Goal: Task Accomplishment & Management: Manage account settings

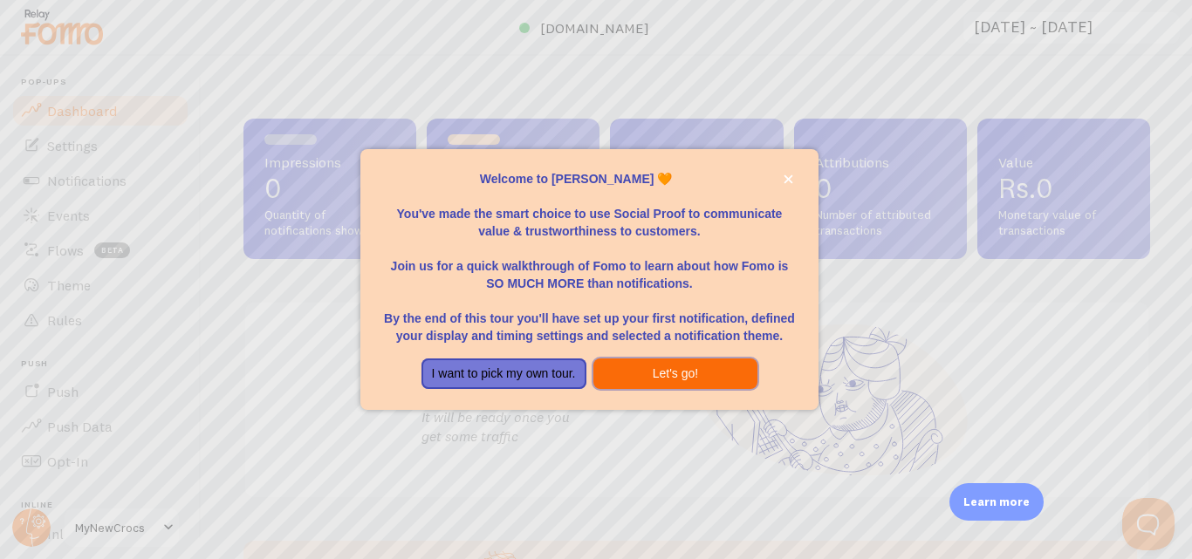
click at [685, 376] on button "Let's go!" at bounding box center [675, 374] width 165 height 31
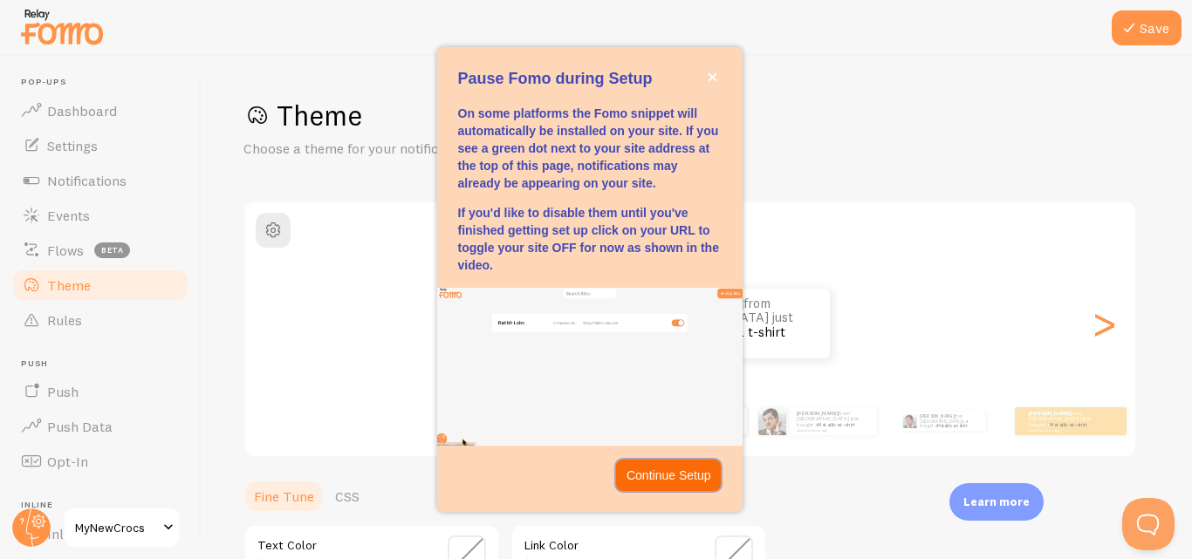
click at [655, 480] on p "Continue Setup" at bounding box center [668, 475] width 85 height 17
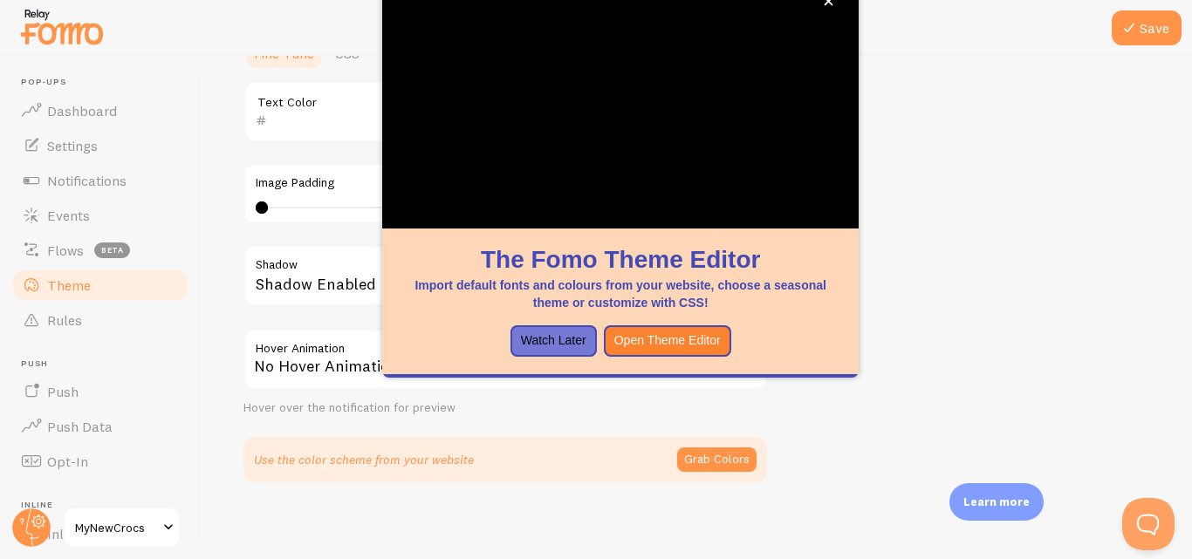
scroll to position [450, 0]
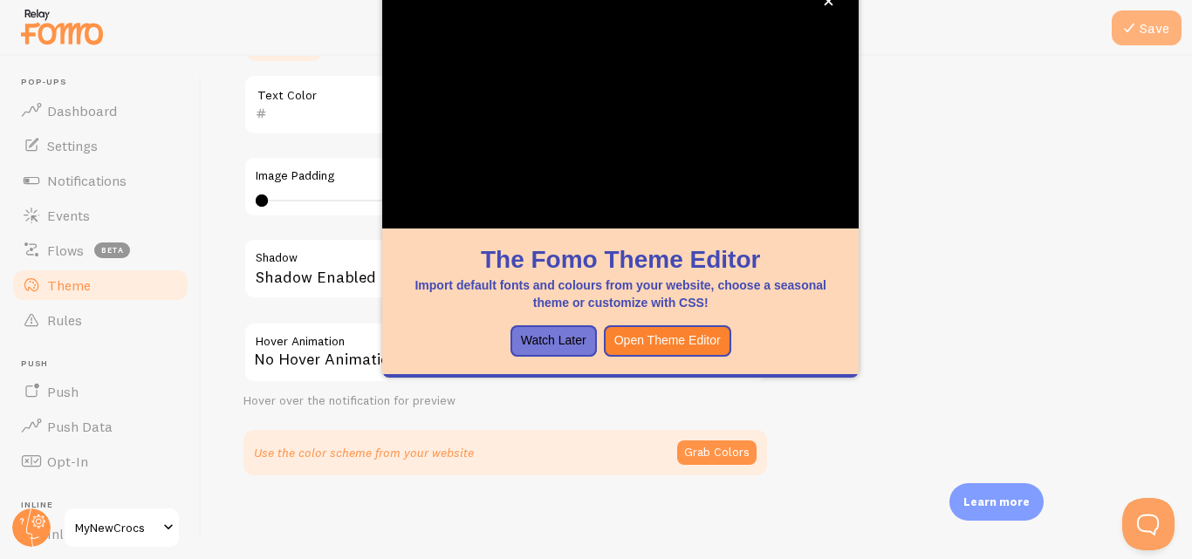
click at [1147, 24] on button "Save" at bounding box center [1147, 27] width 70 height 35
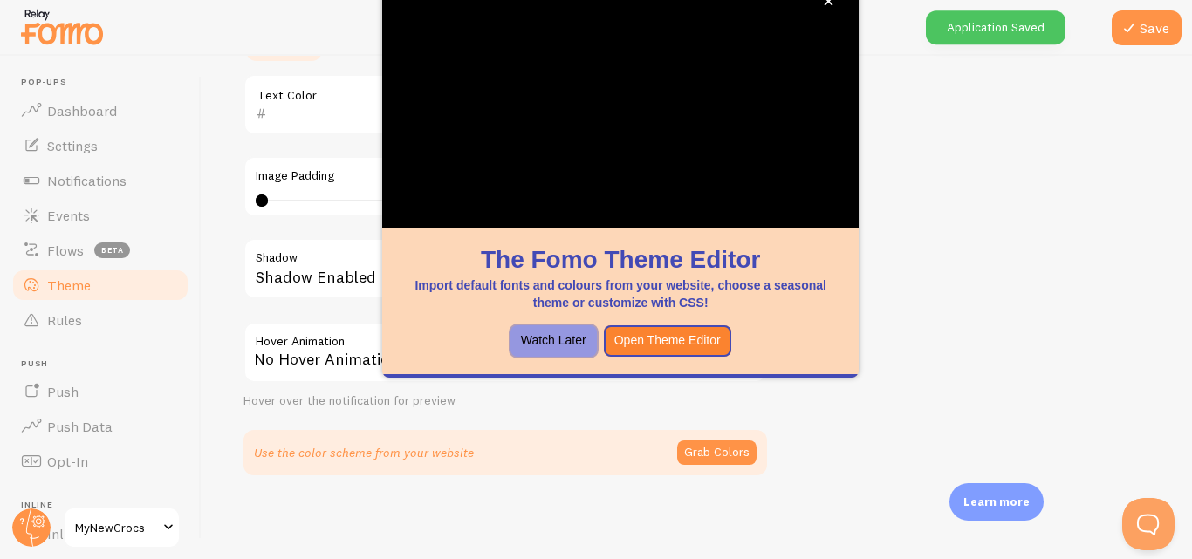
click at [576, 346] on button "Watch Later" at bounding box center [553, 340] width 86 height 31
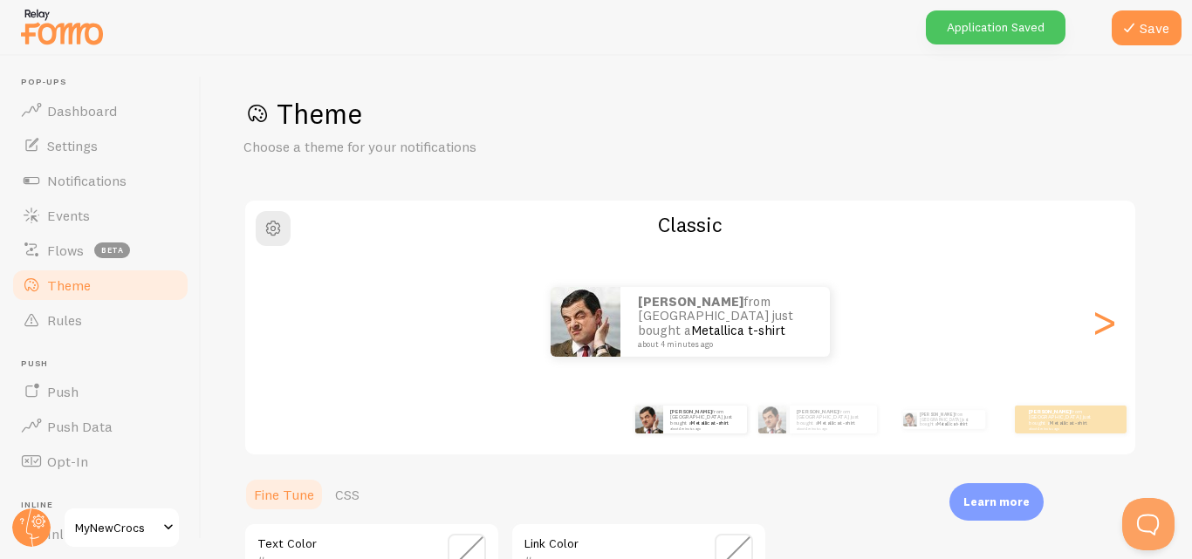
scroll to position [0, 0]
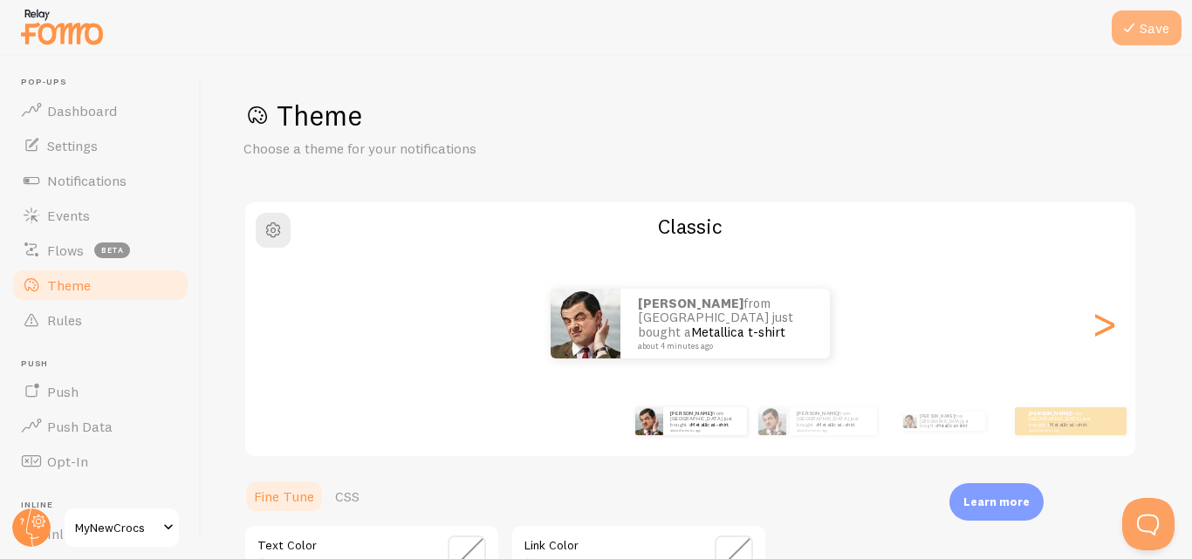
click at [1157, 31] on button "Save" at bounding box center [1147, 27] width 70 height 35
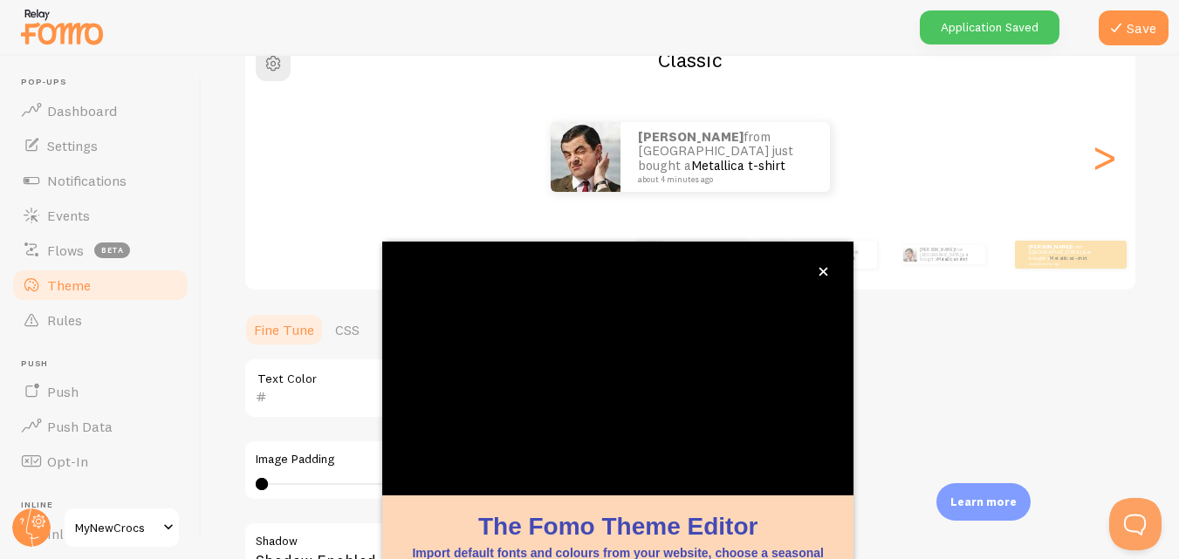
scroll to position [188, 0]
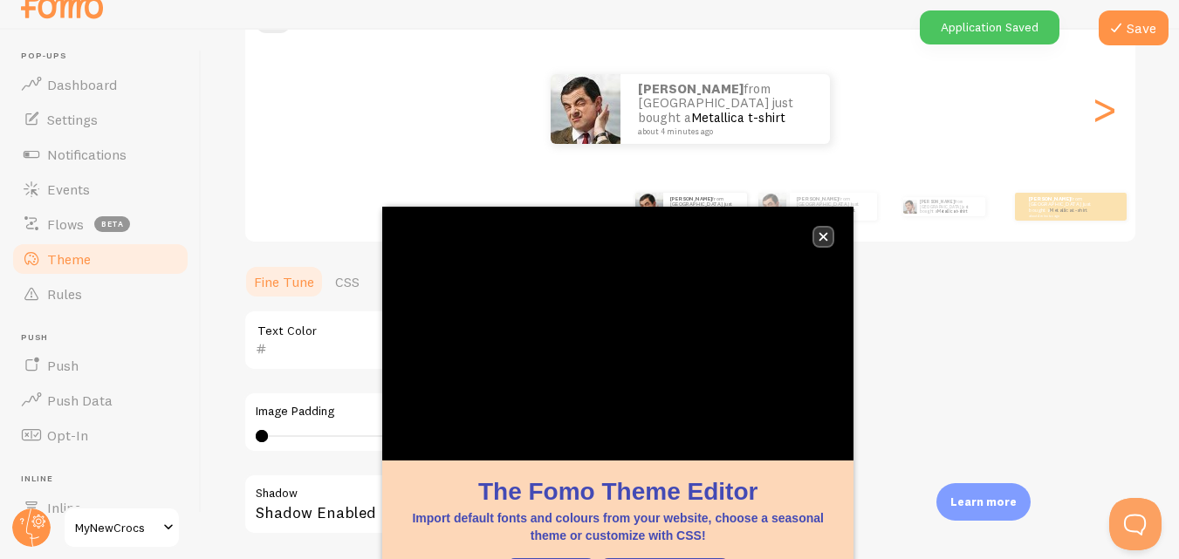
click at [823, 240] on icon "close," at bounding box center [823, 237] width 10 height 10
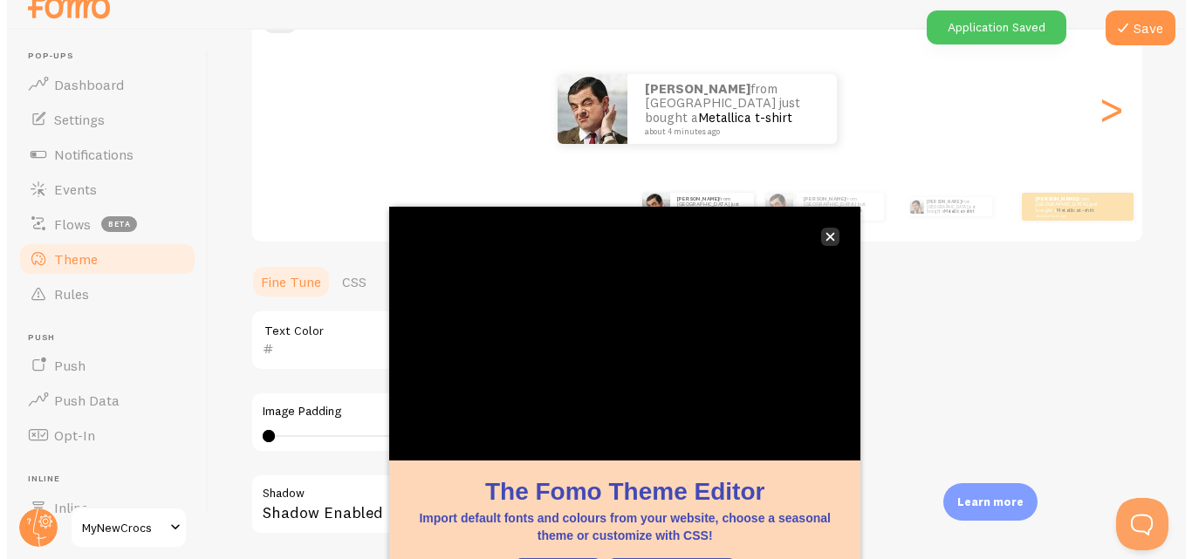
scroll to position [0, 0]
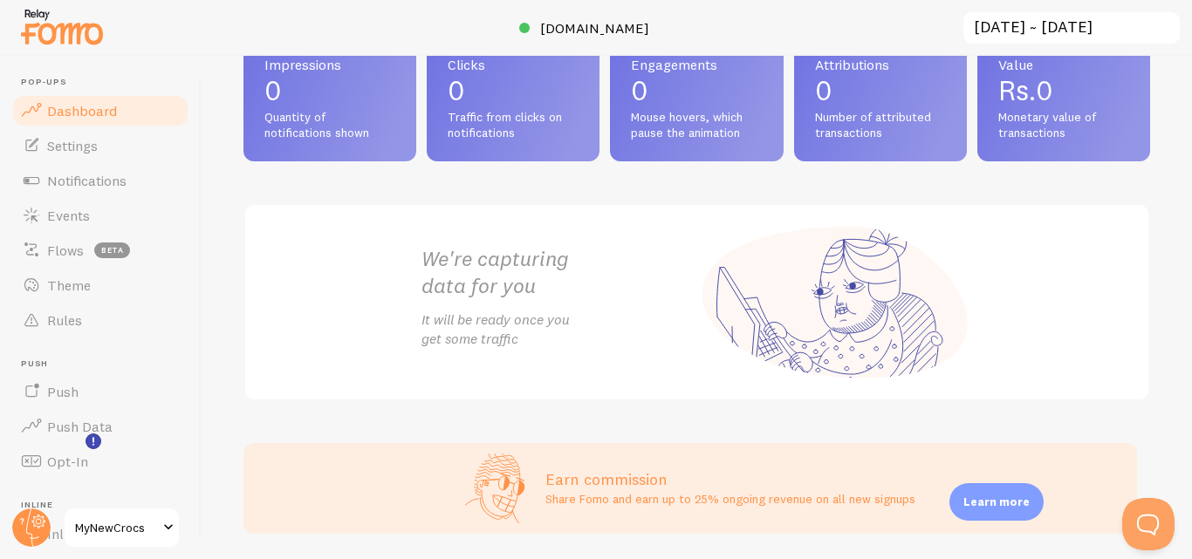
scroll to position [156, 0]
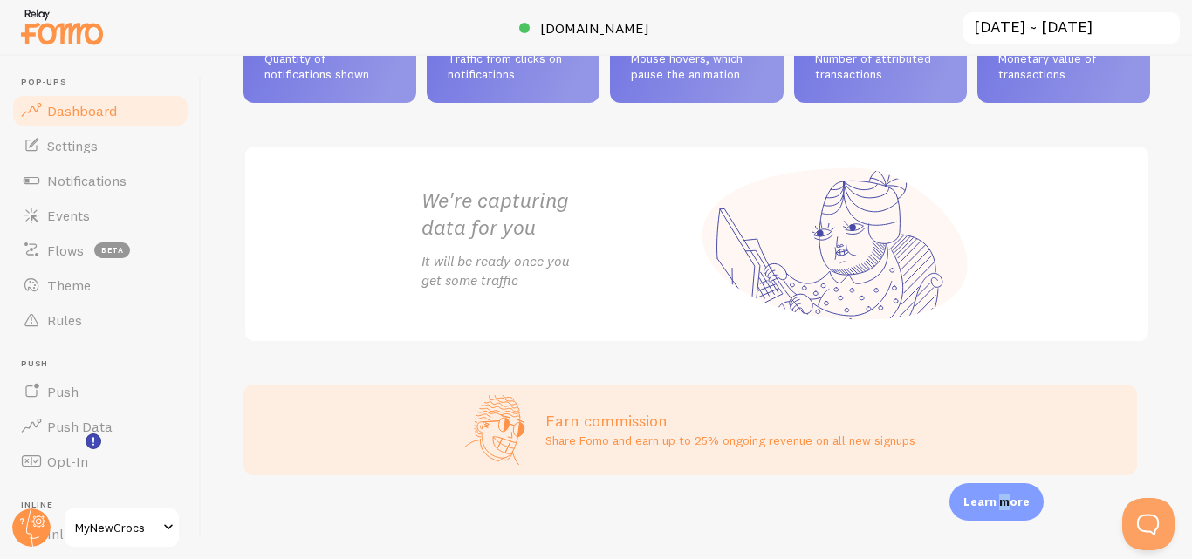
click at [1009, 504] on p "Learn more" at bounding box center [996, 502] width 66 height 17
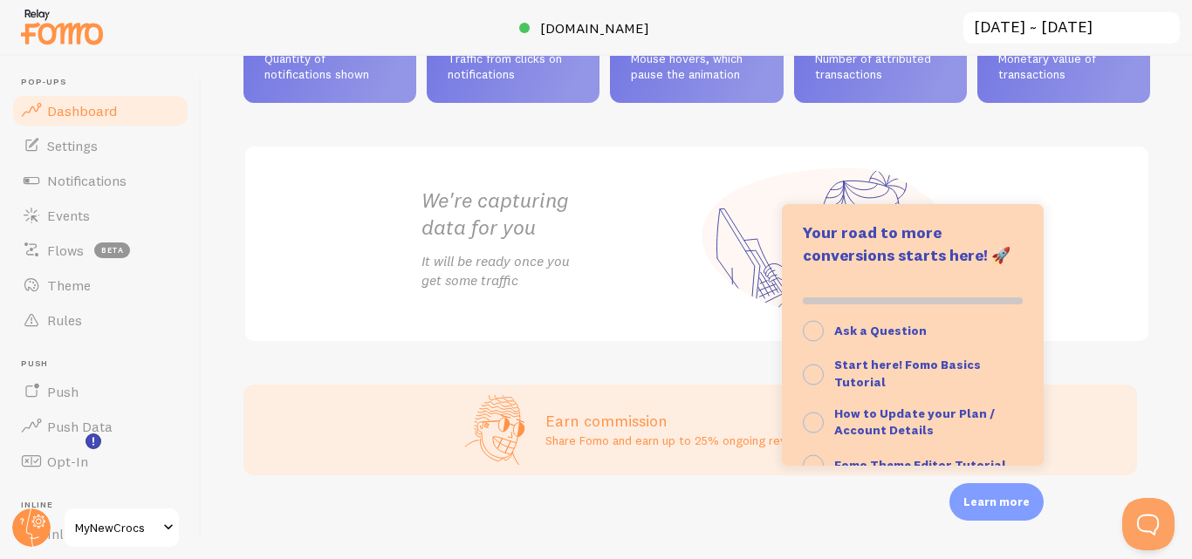
click at [1109, 185] on div "We're capturing data for you It will be ready once you get some traffic" at bounding box center [696, 244] width 907 height 198
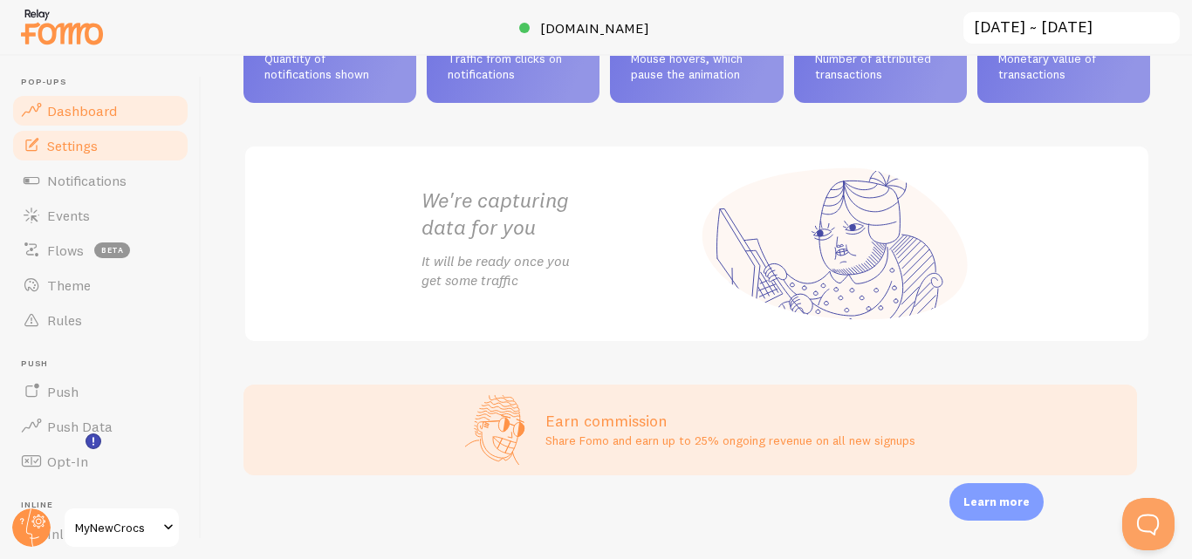
click at [85, 153] on span "Settings" at bounding box center [72, 145] width 51 height 17
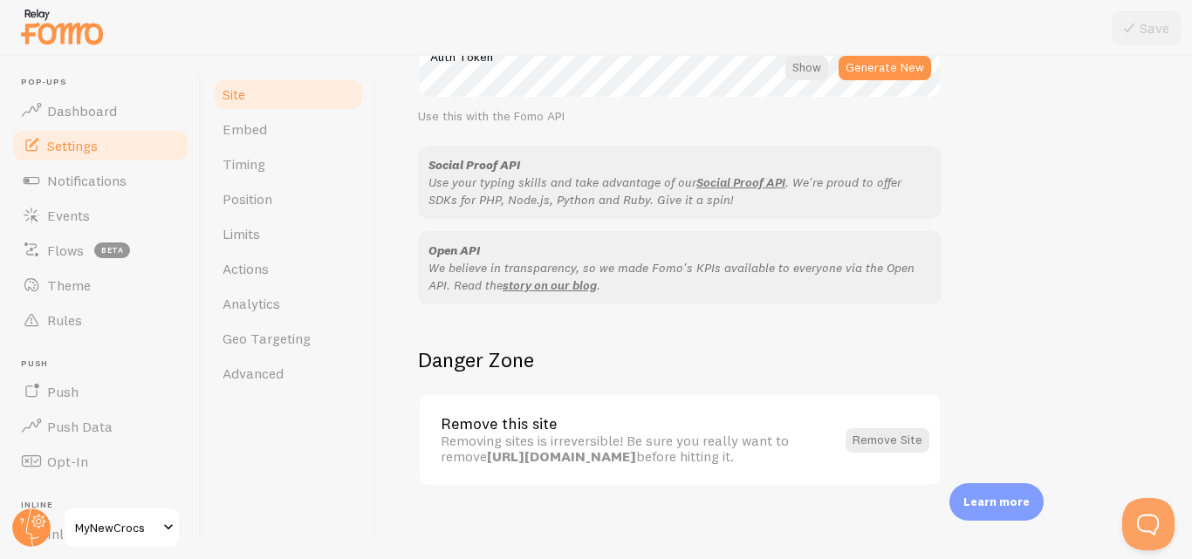
scroll to position [1088, 0]
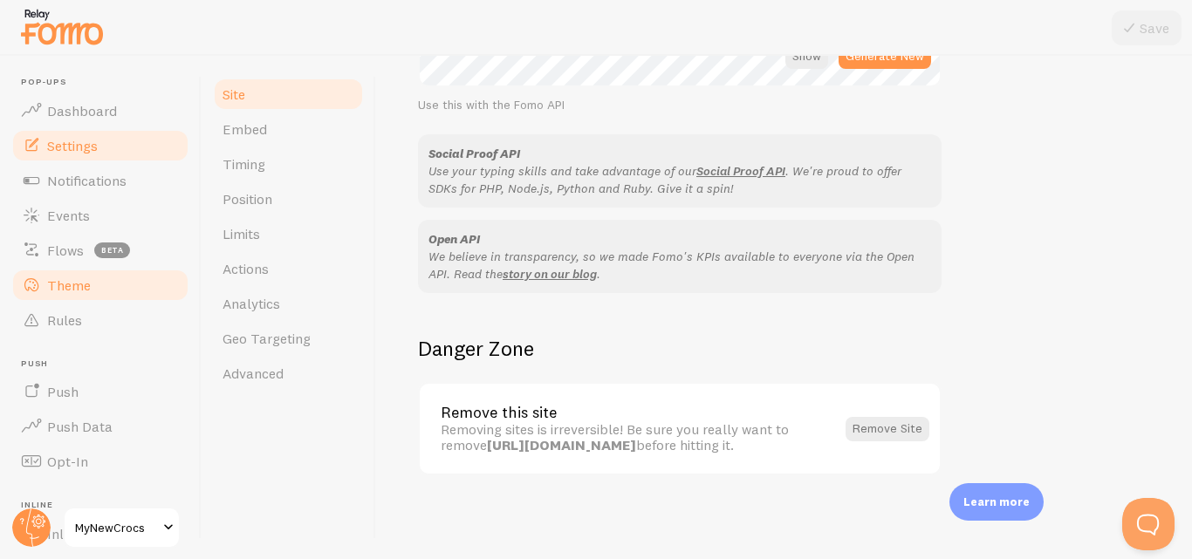
click at [65, 278] on span "Theme" at bounding box center [69, 285] width 44 height 17
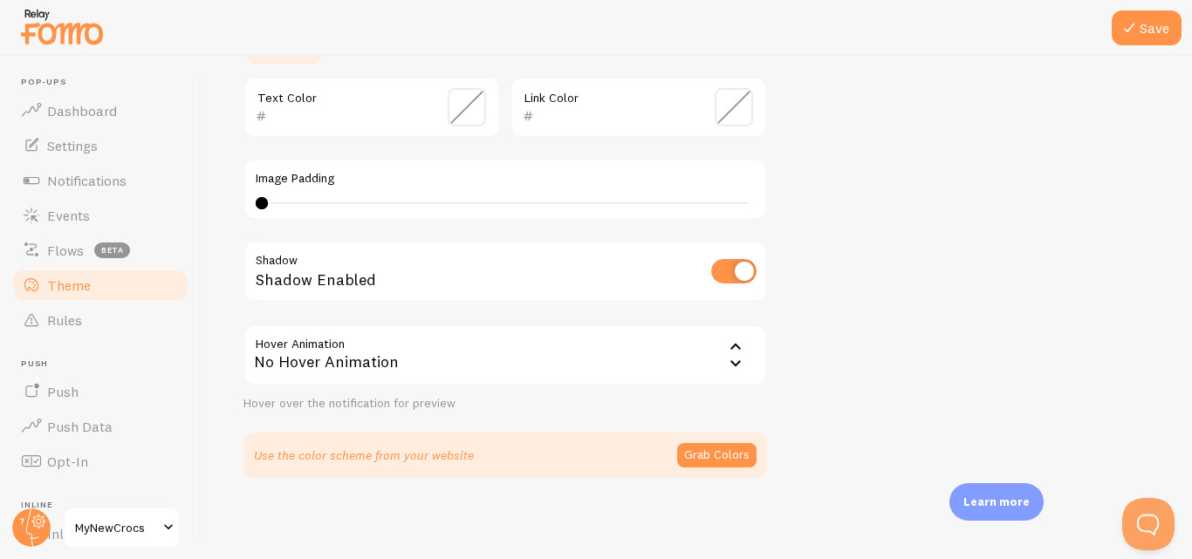
scroll to position [450, 0]
